Goal: Transaction & Acquisition: Book appointment/travel/reservation

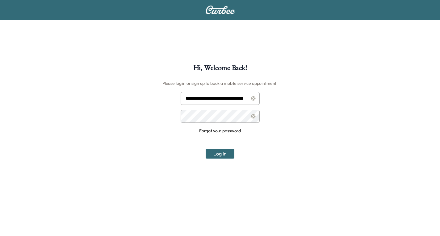
click at [216, 98] on input "**********" at bounding box center [220, 98] width 79 height 13
click at [232, 98] on input "**********" at bounding box center [220, 98] width 79 height 13
type input "**********"
click at [217, 155] on button "Log In" at bounding box center [220, 154] width 29 height 10
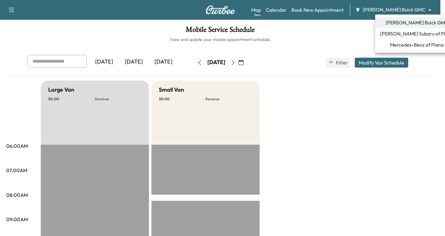
click at [428, 11] on body "Support Log Out Map Beta Calendar Book New Appointment Ewing Buick GMC ********…" at bounding box center [222, 118] width 445 height 236
click at [404, 45] on span "Mercedes-Benz of Plano" at bounding box center [417, 44] width 54 height 7
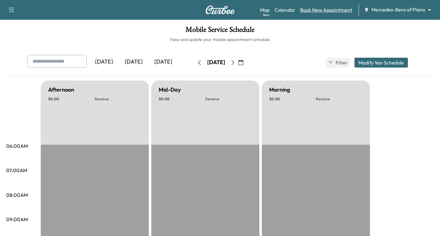
click at [318, 9] on link "Book New Appointment" at bounding box center [326, 9] width 52 height 7
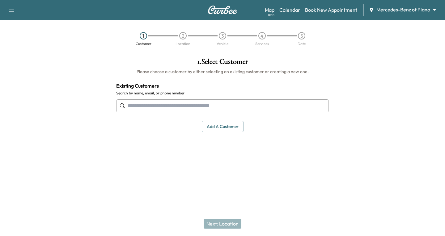
click at [127, 103] on input "text" at bounding box center [222, 105] width 212 height 13
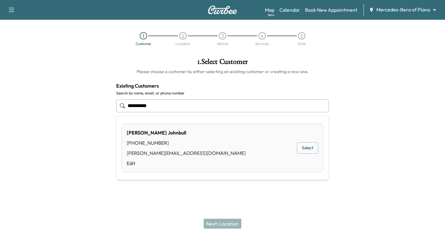
click at [304, 145] on button "Select" at bounding box center [307, 147] width 21 height 11
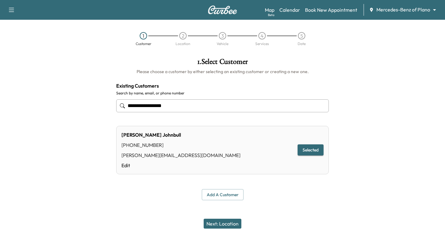
type input "**********"
click at [213, 223] on button "Next: Location" at bounding box center [223, 224] width 38 height 10
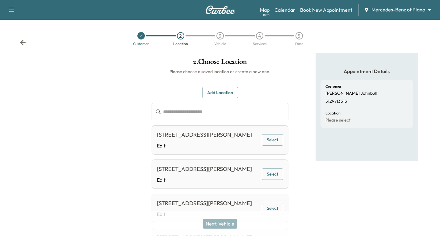
click at [270, 146] on button "Select" at bounding box center [272, 139] width 21 height 11
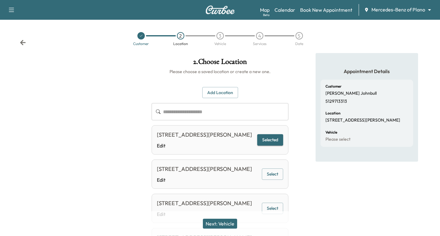
click at [222, 228] on button "Next: Vehicle" at bounding box center [220, 224] width 34 height 10
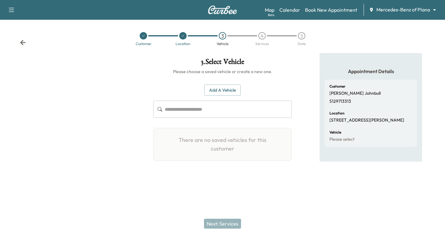
click at [216, 89] on button "Add a Vehicle" at bounding box center [222, 90] width 36 height 11
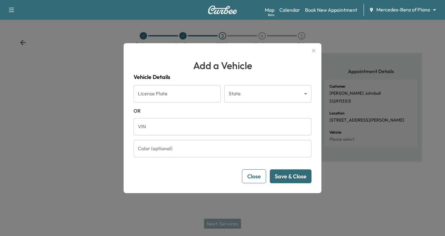
click at [144, 127] on input "VIN" at bounding box center [222, 126] width 178 height 17
click at [313, 50] on icon "button" at bounding box center [313, 50] width 7 height 7
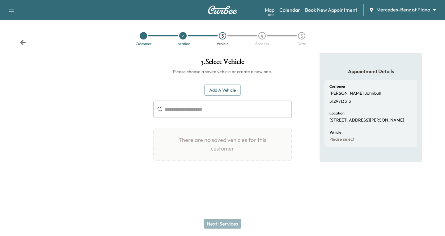
click at [23, 42] on icon at bounding box center [23, 42] width 6 height 5
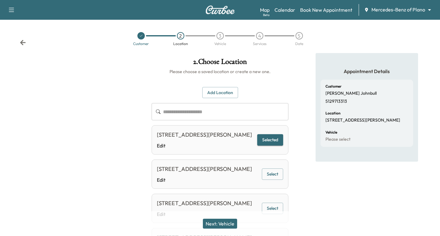
click at [221, 90] on button "Add Location" at bounding box center [220, 92] width 36 height 11
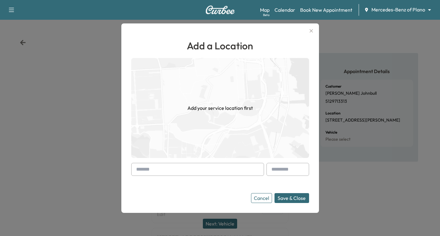
click at [138, 169] on div at bounding box center [137, 169] width 7 height 7
click at [136, 170] on div at bounding box center [197, 169] width 133 height 13
click at [136, 170] on input "text" at bounding box center [197, 169] width 133 height 13
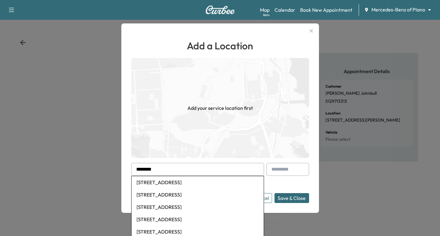
click at [184, 184] on li "2114 Hummingbird St, Princeton, TX, USA" at bounding box center [198, 182] width 132 height 12
type input "**********"
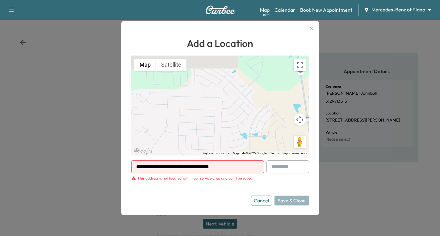
click at [313, 29] on icon "button" at bounding box center [310, 28] width 3 height 3
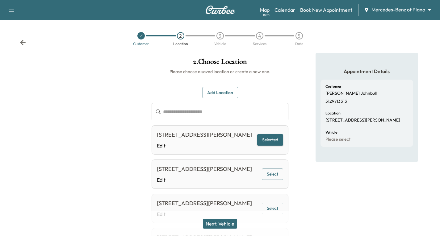
click at [271, 144] on button "Selected" at bounding box center [270, 139] width 26 height 11
click at [221, 224] on button "Next: Vehicle" at bounding box center [220, 224] width 34 height 10
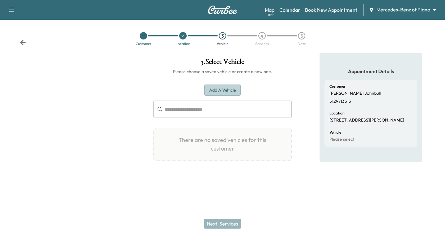
click at [219, 88] on button "Add a Vehicle" at bounding box center [222, 90] width 36 height 11
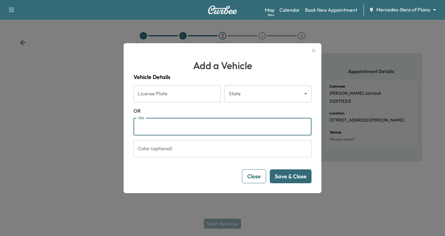
click at [146, 125] on input "VIN" at bounding box center [222, 126] width 178 height 17
click at [154, 128] on input "VIN" at bounding box center [222, 126] width 178 height 17
paste input "**********"
type input "**********"
click at [287, 175] on button "Save & Close" at bounding box center [291, 177] width 42 height 14
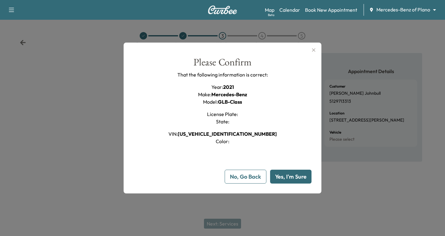
click at [292, 174] on button "Yes, I'm Sure" at bounding box center [290, 177] width 41 height 14
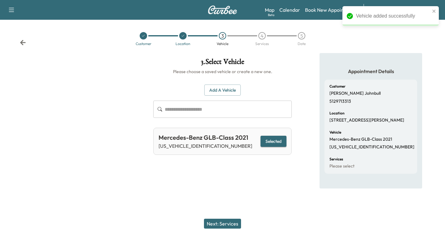
click at [230, 220] on button "Next: Services" at bounding box center [222, 224] width 37 height 10
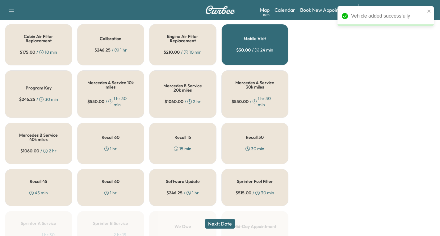
scroll to position [247, 0]
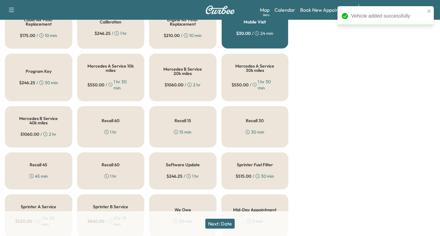
click at [246, 130] on icon at bounding box center [248, 132] width 4 height 4
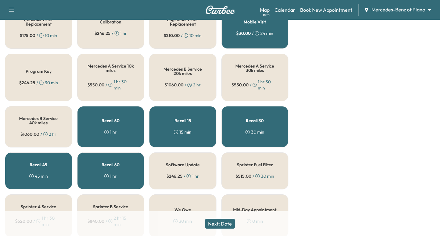
click at [187, 125] on div "Recall 15 15 min" at bounding box center [182, 126] width 67 height 41
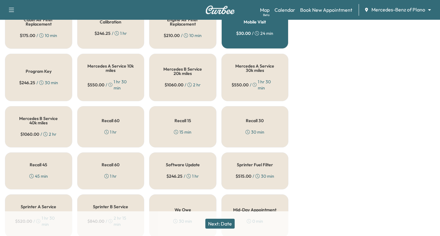
click at [166, 127] on div "Recall 15 15 min" at bounding box center [182, 126] width 67 height 41
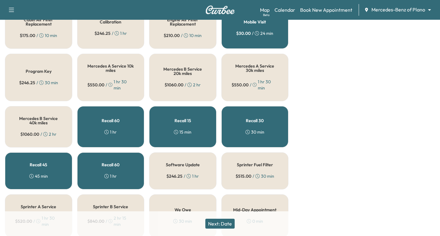
click at [323, 149] on div "Appointment Details Customer Elizabeth Johnbull 5129713313 Location 7007 SAMART…" at bounding box center [367, 45] width 103 height 479
click at [206, 128] on div "Recall 15 15 min" at bounding box center [182, 126] width 67 height 41
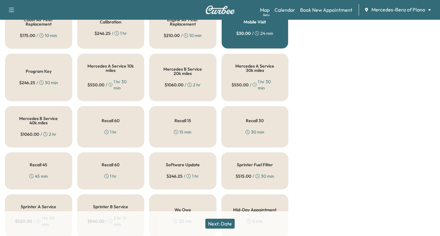
click at [233, 222] on button "Next: Date" at bounding box center [219, 224] width 29 height 10
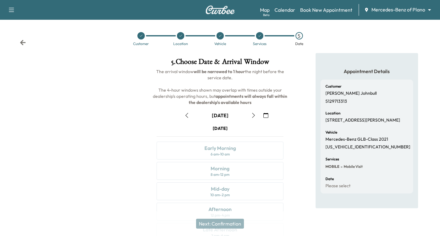
click at [263, 116] on button "button" at bounding box center [266, 116] width 11 height 10
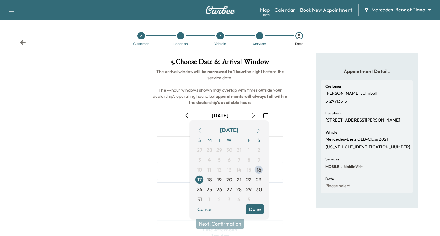
click at [258, 131] on icon "button" at bounding box center [258, 130] width 5 height 5
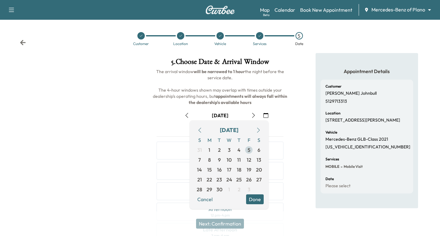
click at [249, 150] on span "5" at bounding box center [249, 149] width 3 height 7
click at [258, 197] on button "Done" at bounding box center [255, 200] width 18 height 10
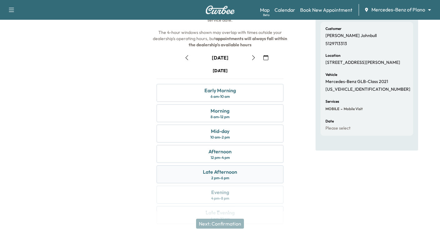
scroll to position [62, 0]
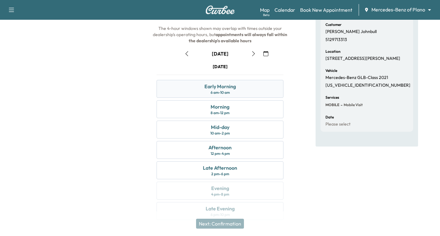
click at [242, 89] on div "Early Morning 6 am - 10 am" at bounding box center [220, 89] width 127 height 18
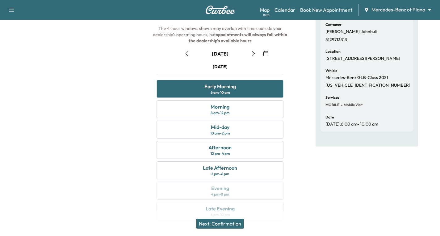
click at [210, 222] on button "Next: Confirmation" at bounding box center [220, 224] width 48 height 10
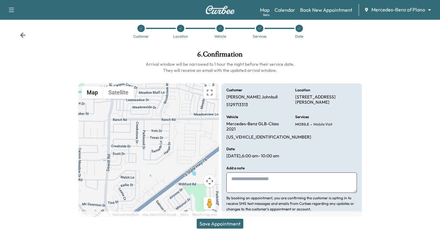
click at [232, 223] on button "Save Appointment" at bounding box center [220, 224] width 47 height 10
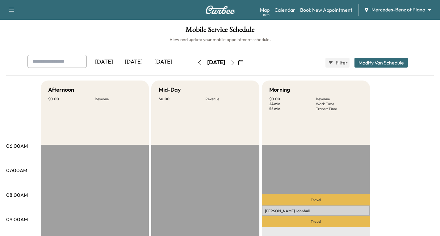
click at [243, 63] on icon "button" at bounding box center [240, 62] width 5 height 5
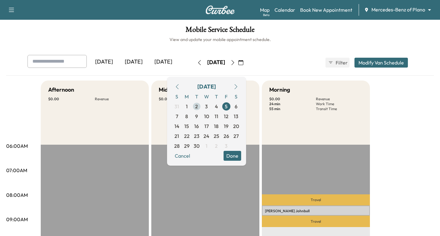
click at [202, 106] on span "2" at bounding box center [197, 107] width 10 height 10
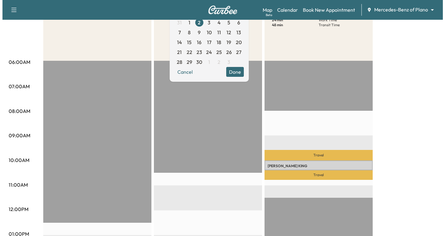
scroll to position [93, 0]
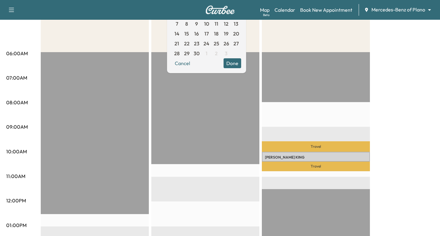
drag, startPoint x: 389, startPoint y: 152, endPoint x: 361, endPoint y: 160, distance: 28.5
click at [361, 161] on p "1175 N Stemmons Fwy, Lewisville, TX 75067, USA" at bounding box center [316, 163] width 102 height 5
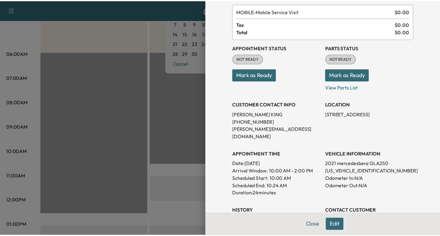
scroll to position [0, 0]
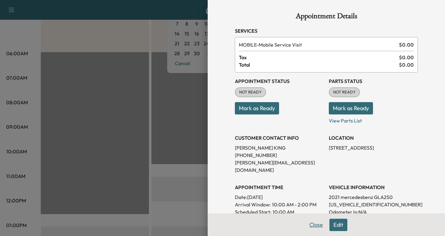
click at [311, 225] on button "Close" at bounding box center [316, 225] width 22 height 12
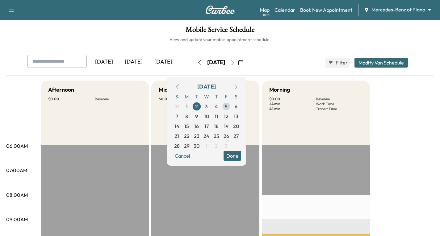
click at [228, 107] on span "5" at bounding box center [226, 106] width 3 height 7
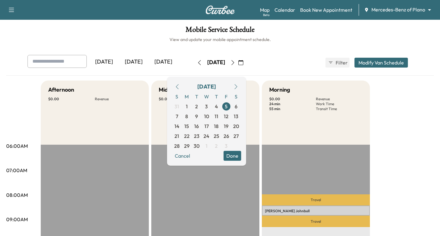
click at [241, 157] on button "Done" at bounding box center [233, 156] width 18 height 10
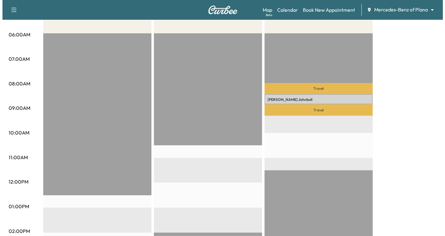
scroll to position [124, 0]
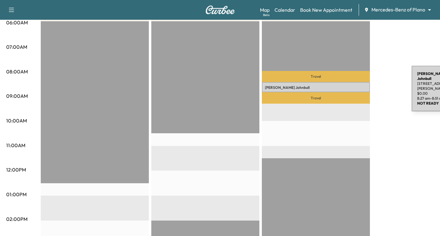
drag, startPoint x: 348, startPoint y: 86, endPoint x: 365, endPoint y: 87, distance: 17.1
click at [365, 87] on p "Elizabeth Johnbull" at bounding box center [316, 87] width 102 height 5
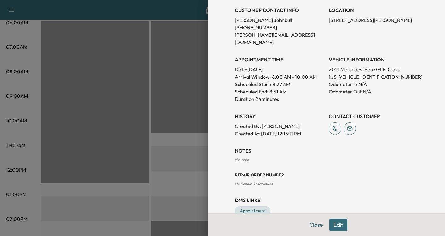
scroll to position [134, 0]
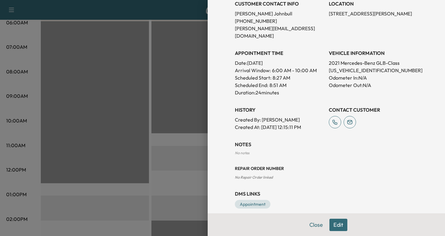
click at [333, 225] on button "Edit" at bounding box center [338, 225] width 18 height 12
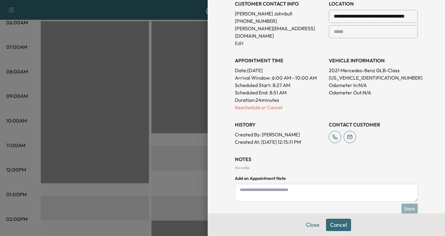
click at [238, 184] on textarea at bounding box center [326, 193] width 183 height 18
click at [264, 184] on textarea "**********" at bounding box center [326, 193] width 183 height 18
paste textarea "**********"
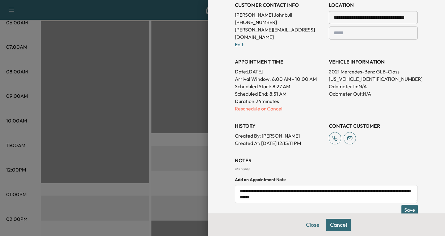
scroll to position [171, 0]
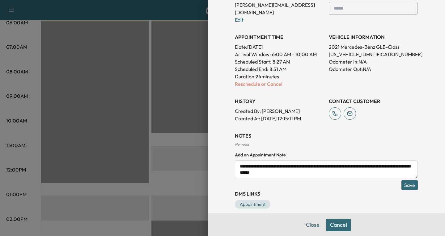
type textarea "**********"
click at [404, 181] on button "Save" at bounding box center [409, 185] width 16 height 10
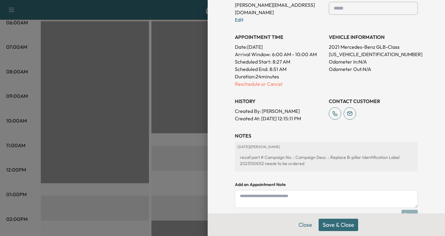
click at [327, 227] on button "Save & Close" at bounding box center [338, 225] width 40 height 12
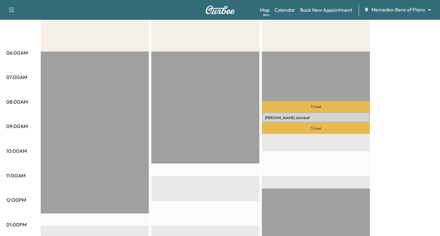
scroll to position [93, 0]
